Goal: Navigation & Orientation: Understand site structure

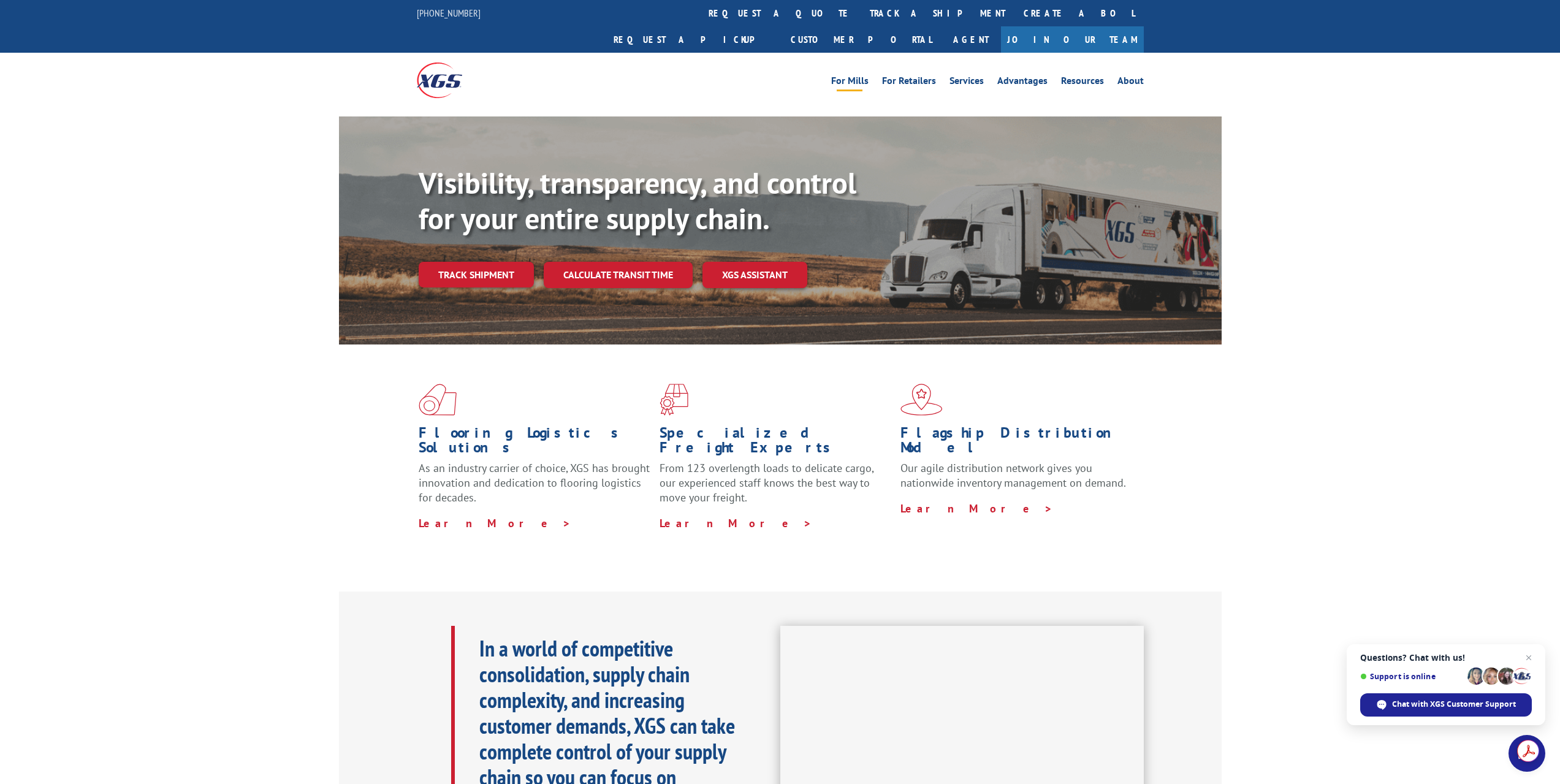
click at [862, 76] on link "For Mills" at bounding box center [850, 83] width 38 height 13
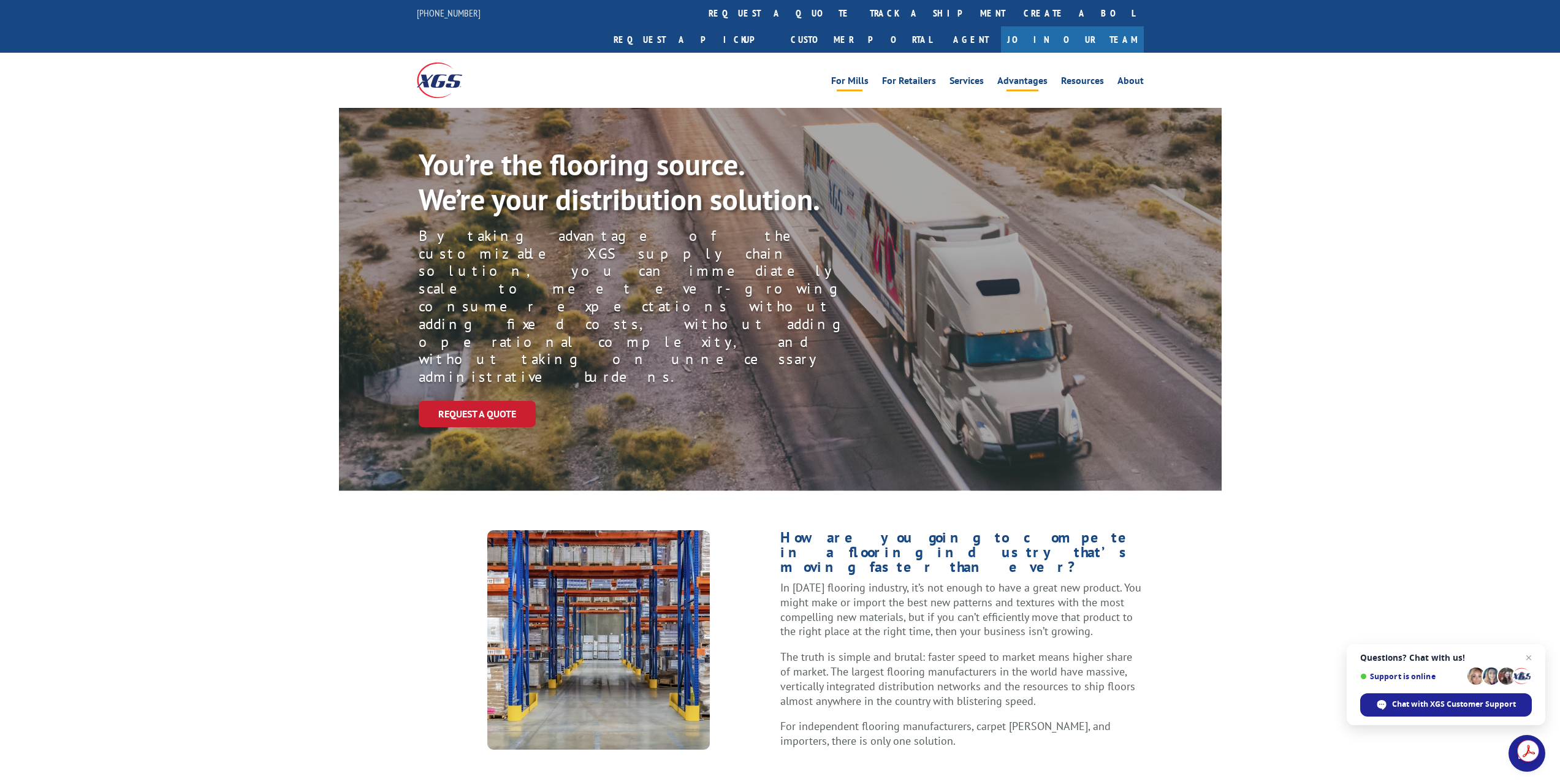
click at [1036, 76] on link "Advantages" at bounding box center [1022, 83] width 50 height 13
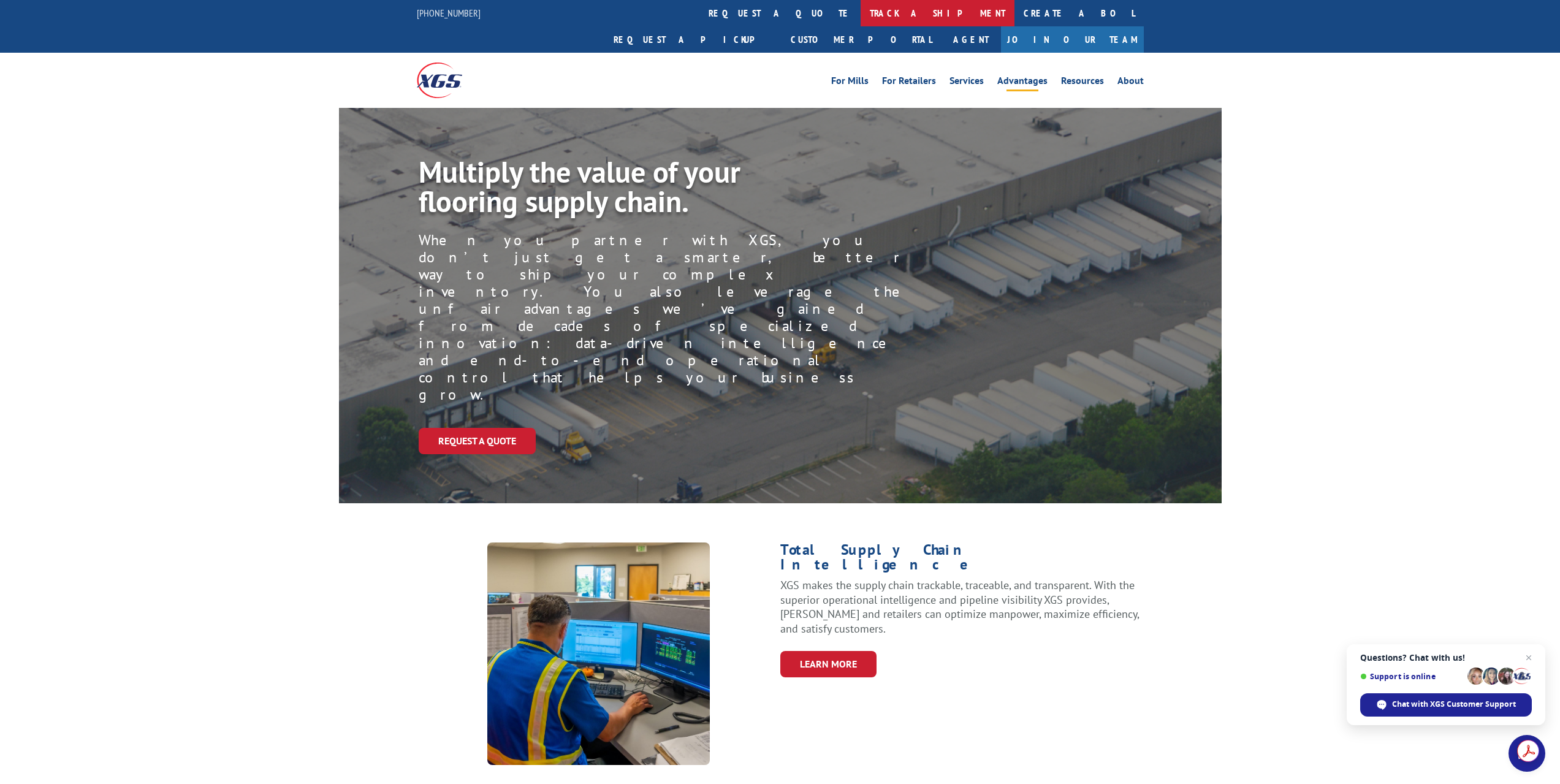
click at [860, 11] on link "track a shipment" at bounding box center [937, 13] width 154 height 26
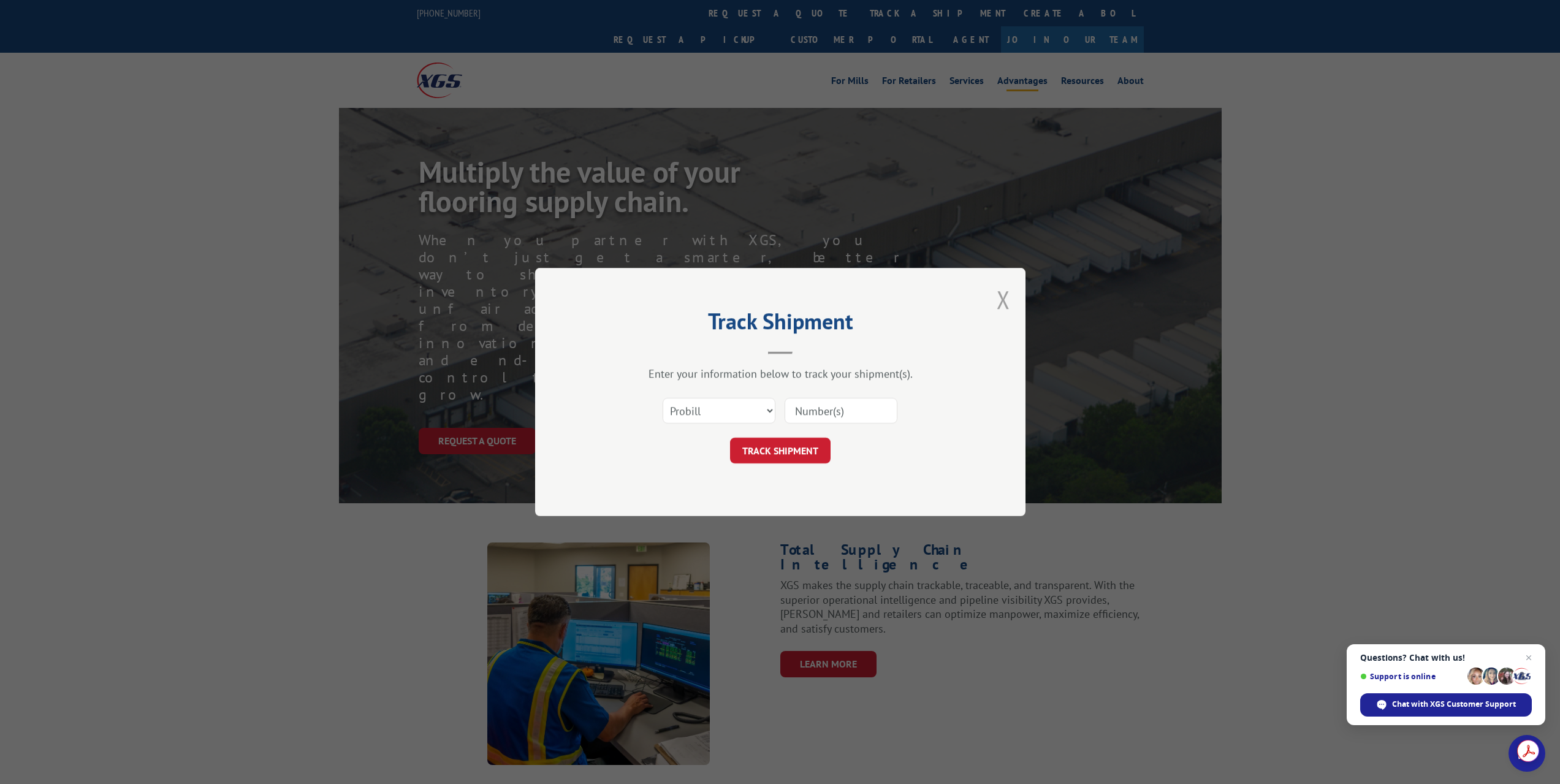
click at [1008, 296] on button "Close modal" at bounding box center [1004, 299] width 13 height 33
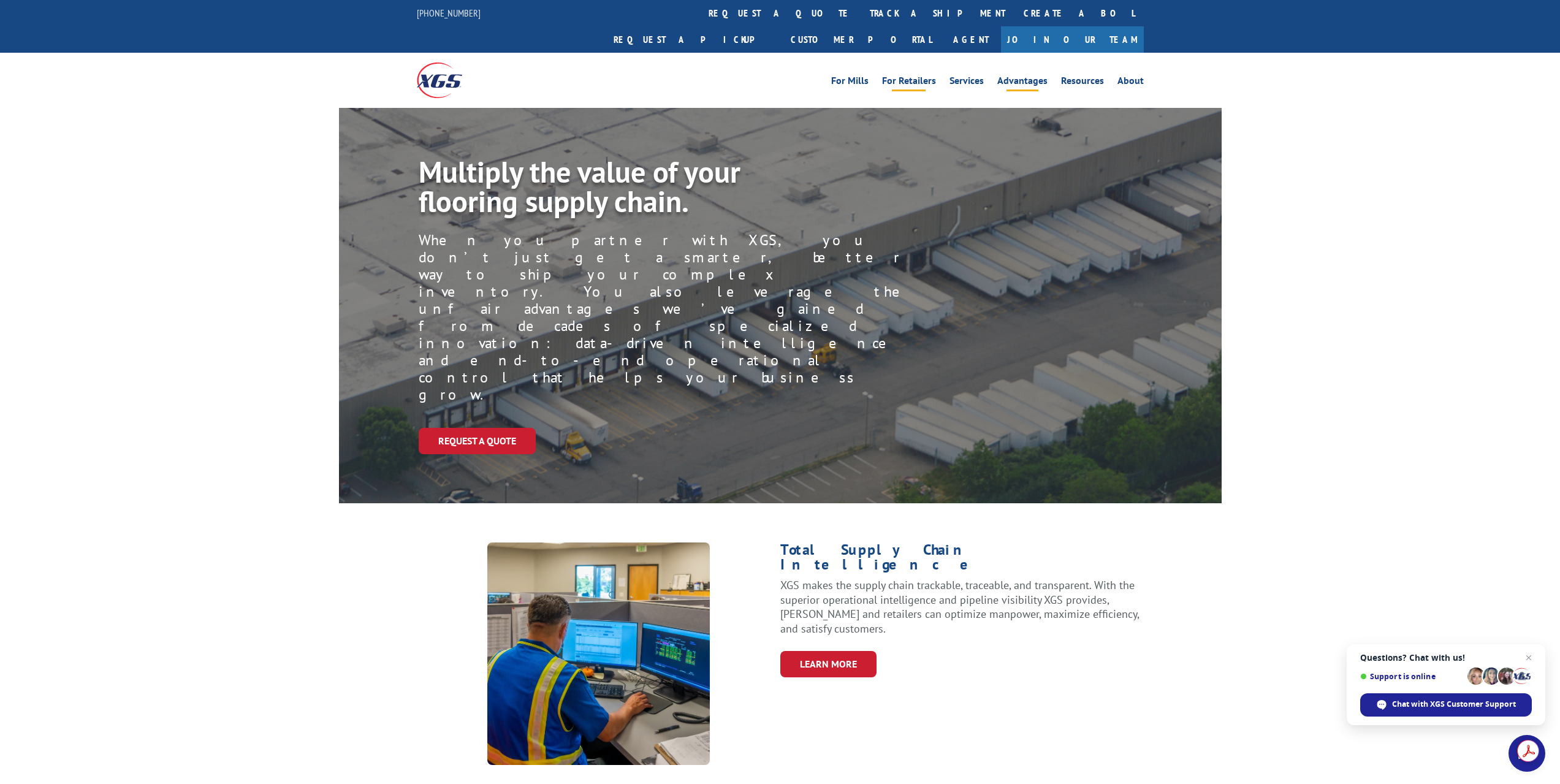
click at [921, 76] on link "For Retailers" at bounding box center [909, 83] width 54 height 13
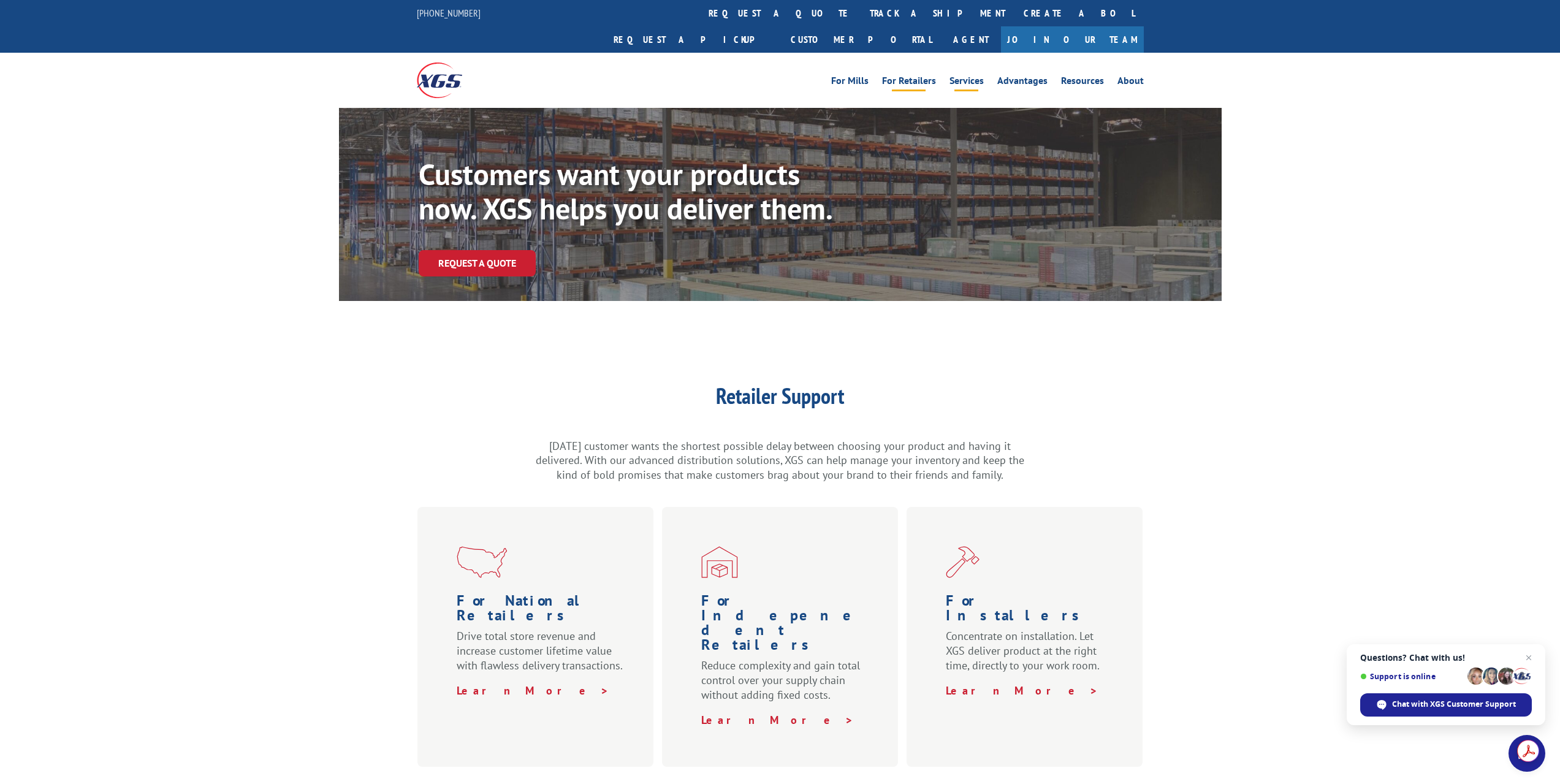
click at [983, 76] on link "Services" at bounding box center [967, 83] width 35 height 13
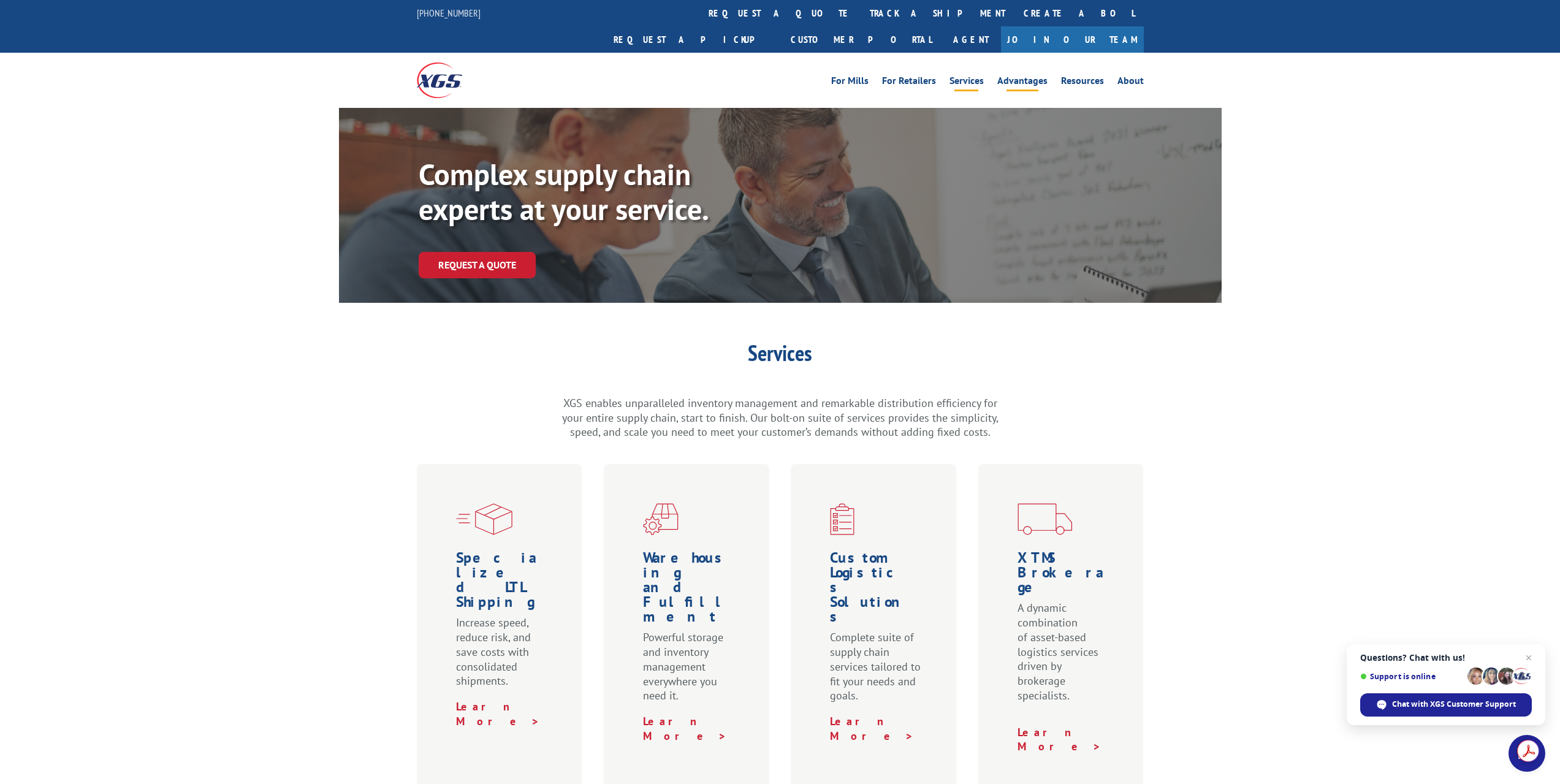
click at [1025, 76] on link "Advantages" at bounding box center [1022, 83] width 50 height 13
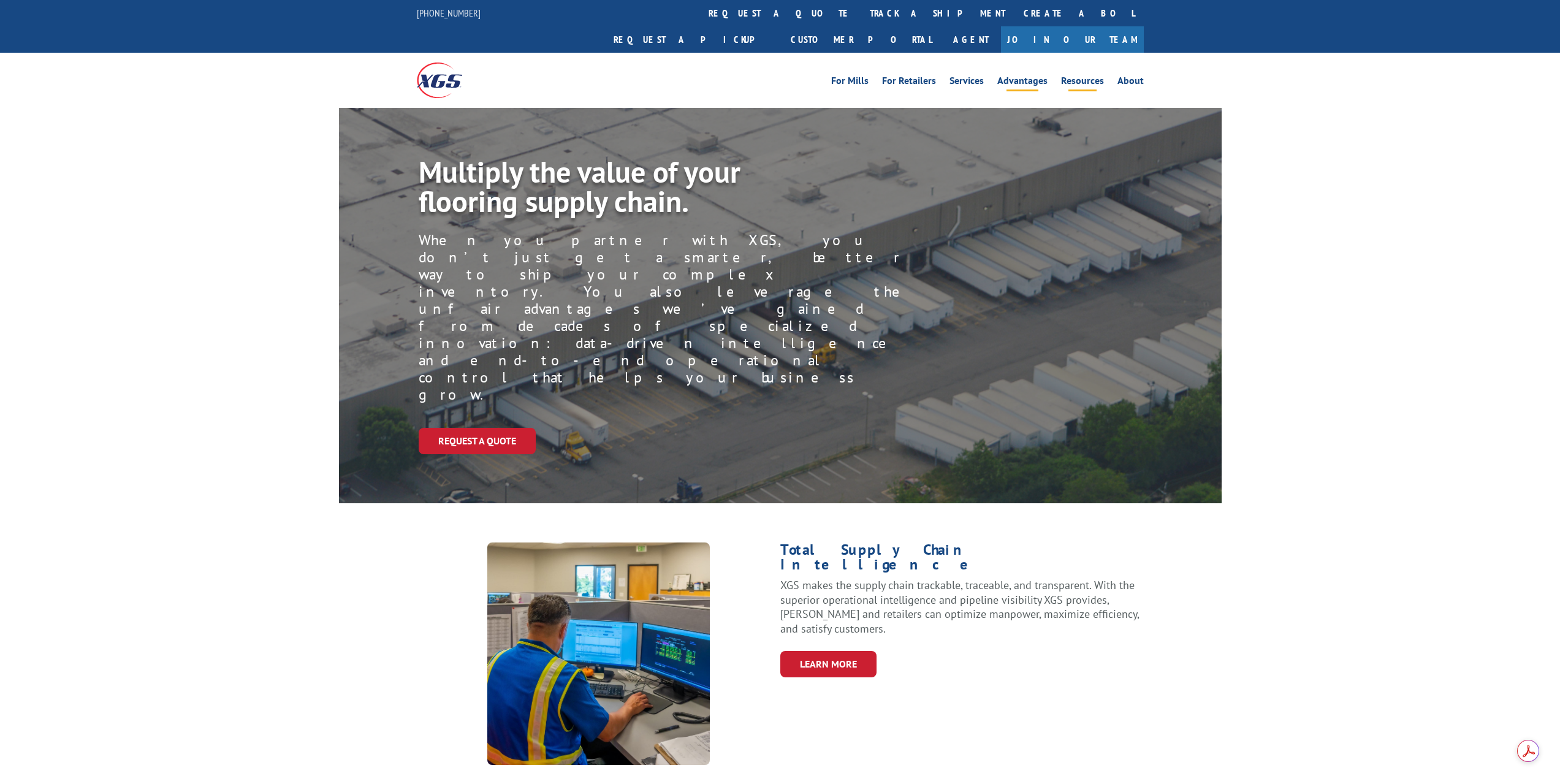
click at [1083, 76] on link "Resources" at bounding box center [1083, 83] width 43 height 13
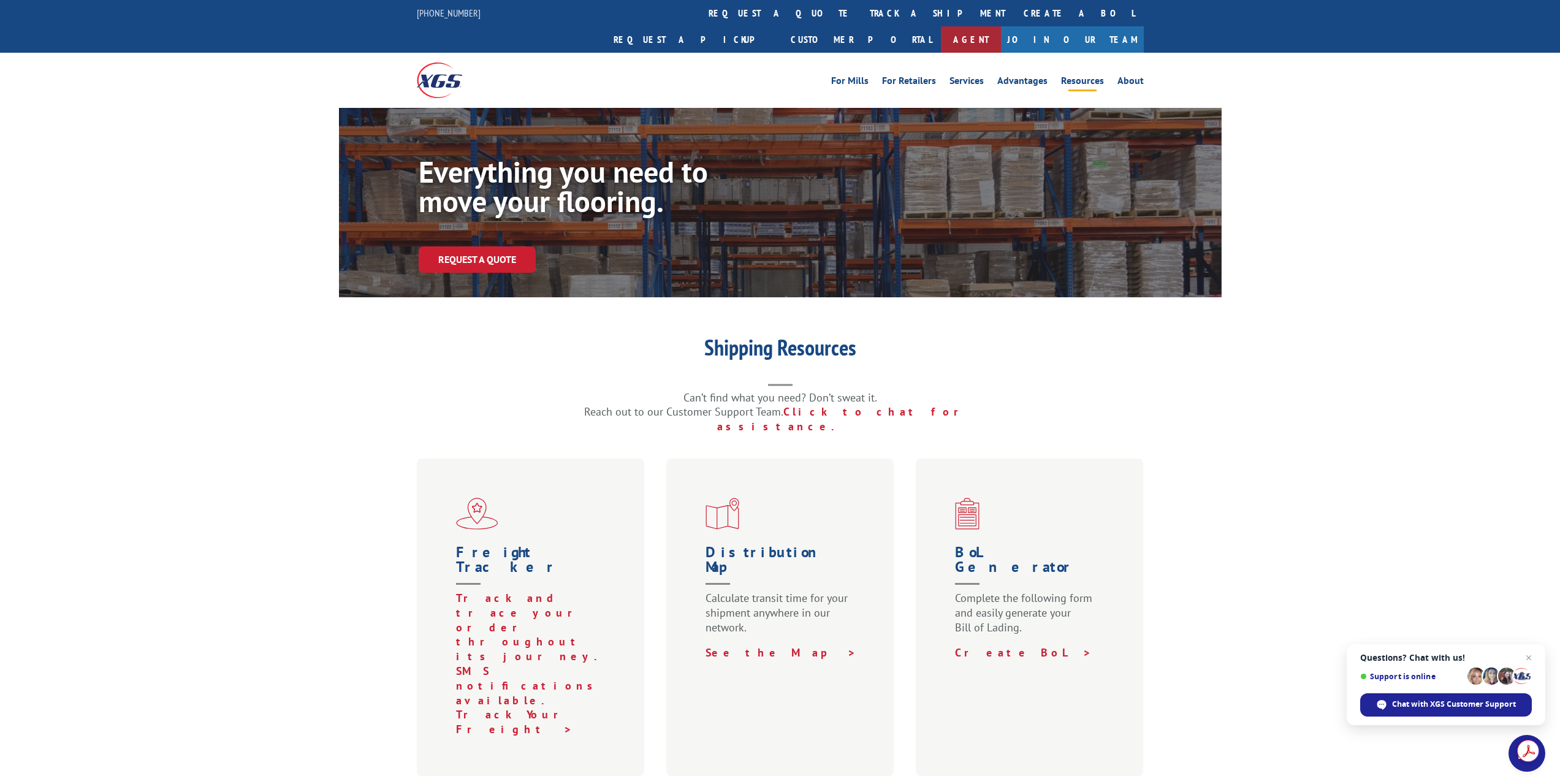
click at [1001, 26] on link "Agent" at bounding box center [971, 38] width 60 height 26
click at [941, 26] on link "Customer Portal" at bounding box center [861, 38] width 160 height 26
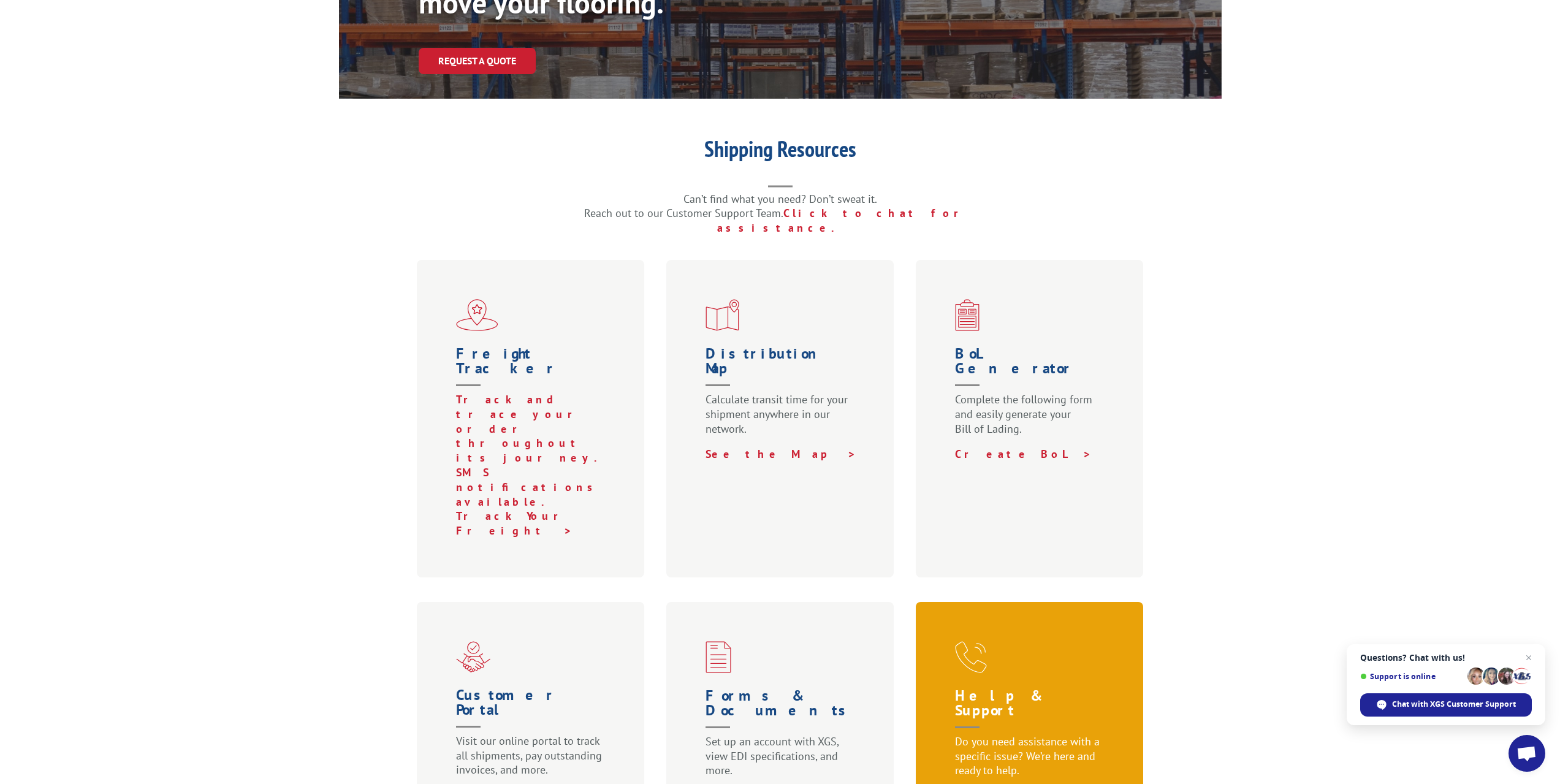
scroll to position [196, 0]
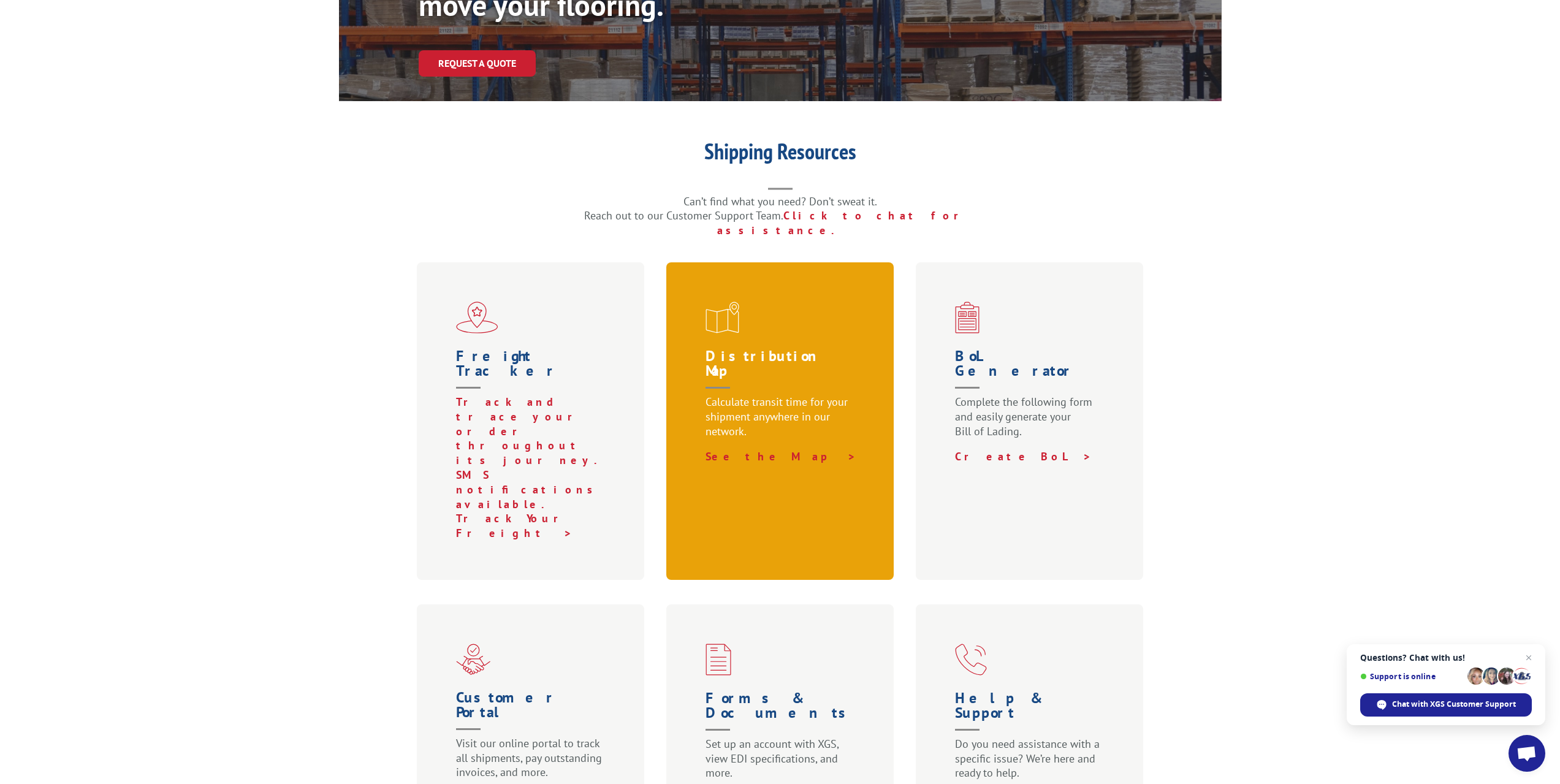
click at [771, 348] on h1 "Distribution Map" at bounding box center [782, 371] width 155 height 46
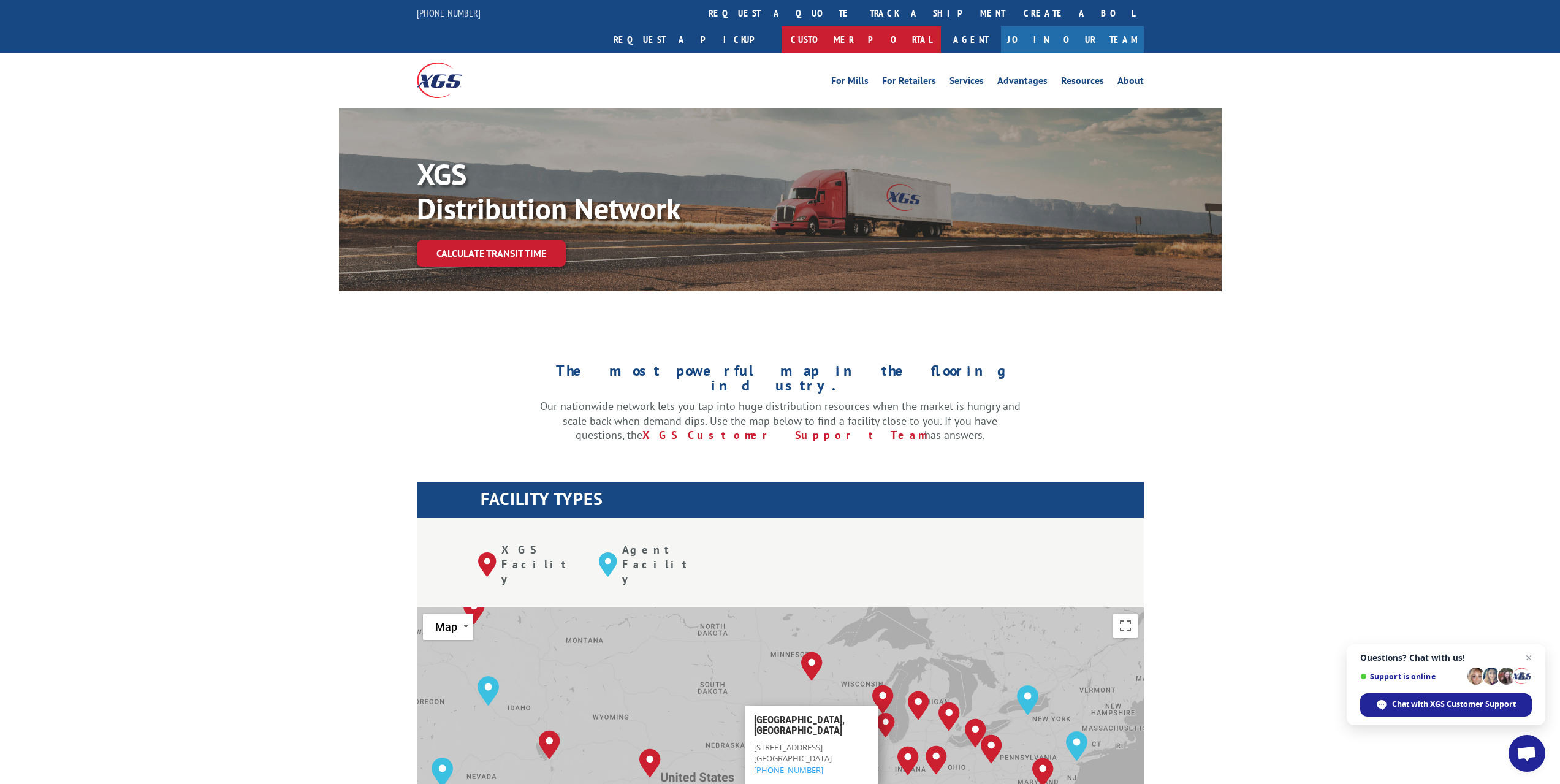
click at [941, 26] on link "Customer Portal" at bounding box center [861, 38] width 160 height 26
